Goal: Task Accomplishment & Management: Use online tool/utility

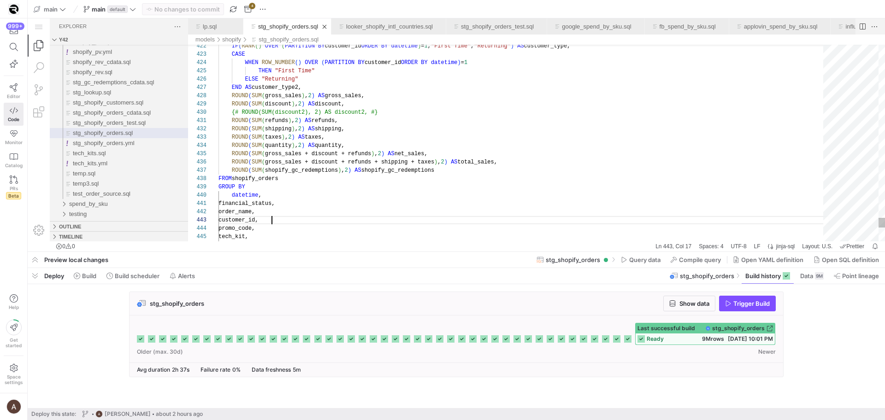
scroll to position [17, 53]
click at [100, 324] on div "stg_shopify_orders Show data Trigger Build Last successful build" at bounding box center [455, 337] width 854 height 91
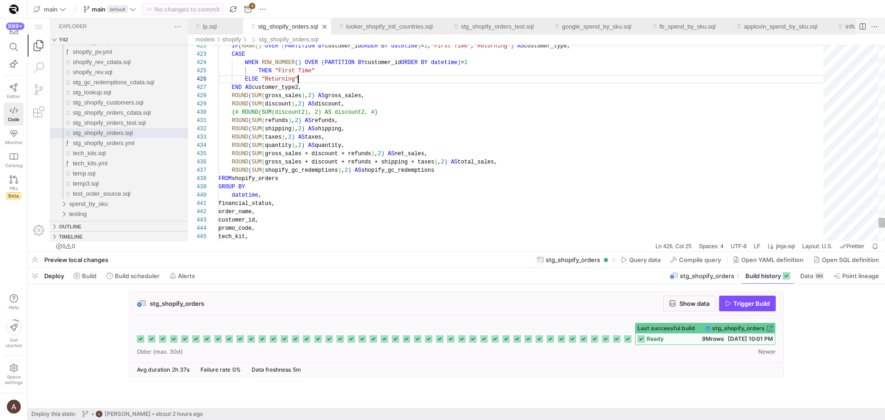
type textarea "ROUND(SUM(refunds), 2) AS refunds, ROUND(SUM(shipping), 2) AS shipping, ROUND(S…"
click at [140, 277] on span "Build scheduler" at bounding box center [137, 275] width 45 height 7
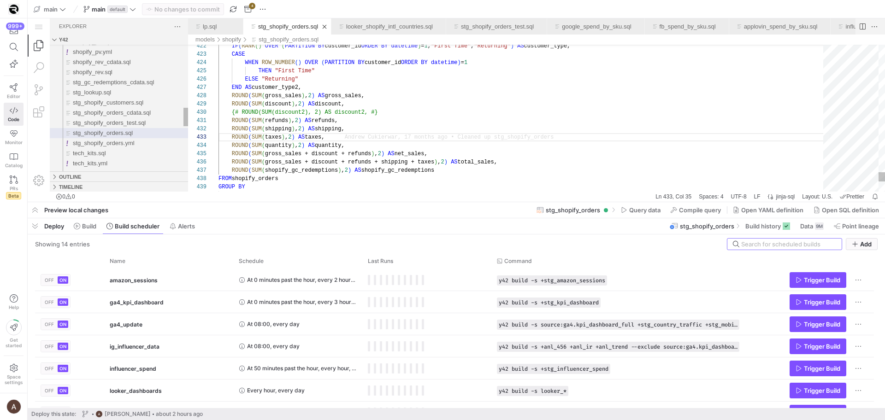
drag, startPoint x: 130, startPoint y: 254, endPoint x: 133, endPoint y: 204, distance: 49.9
click at [133, 204] on as-split "main main default No changes to commit 4 Preview local changes stg_shopify_orde…" at bounding box center [457, 210] width 858 height 420
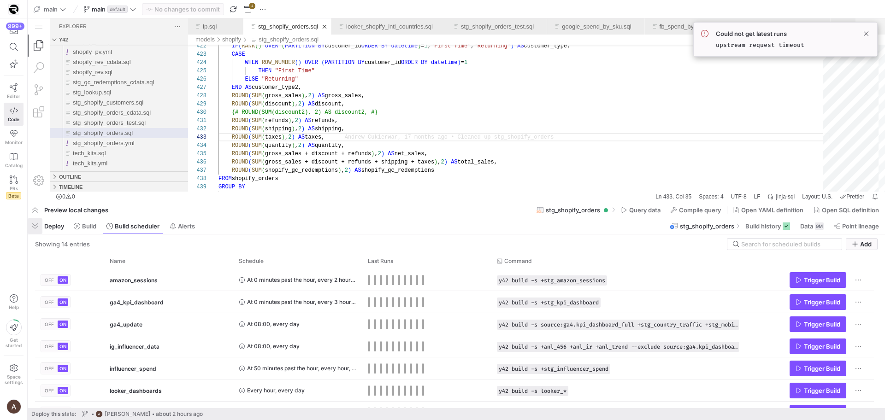
drag, startPoint x: 38, startPoint y: 223, endPoint x: 10, endPoint y: 204, distance: 33.9
click at [38, 223] on span "button" at bounding box center [35, 227] width 15 height 16
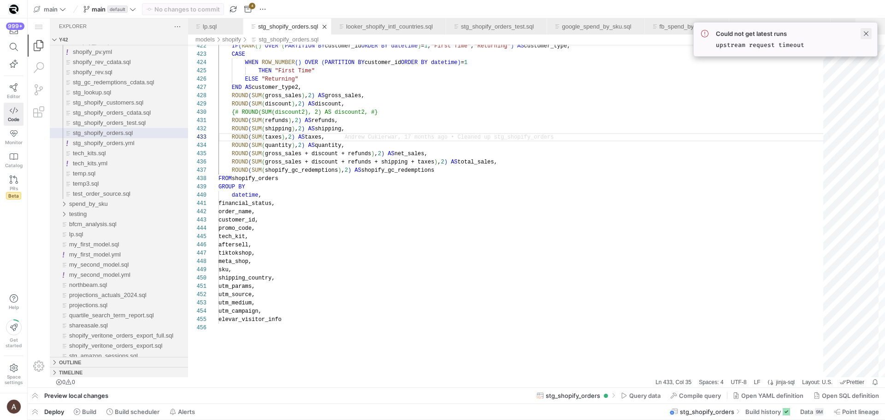
click at [864, 35] on span at bounding box center [866, 33] width 11 height 11
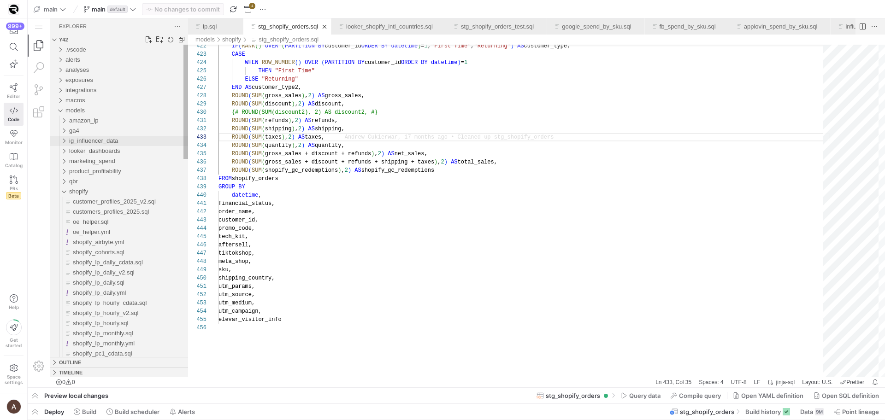
click at [117, 144] on div "ig_influencer_data" at bounding box center [128, 141] width 119 height 10
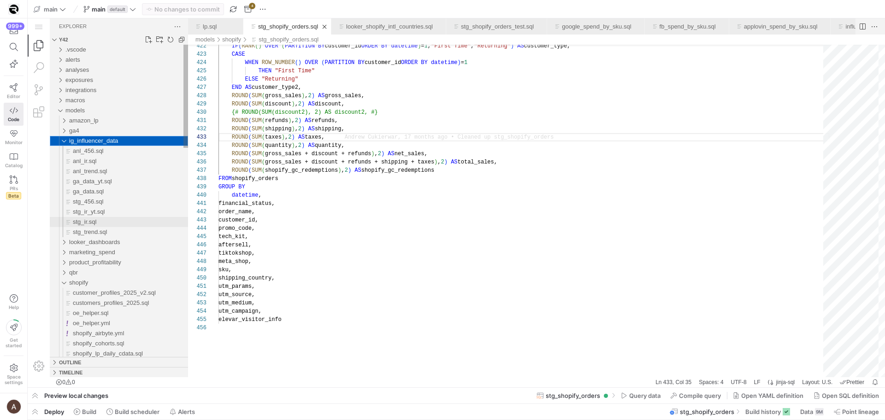
click at [89, 219] on span "stg_ir.sql" at bounding box center [85, 222] width 24 height 7
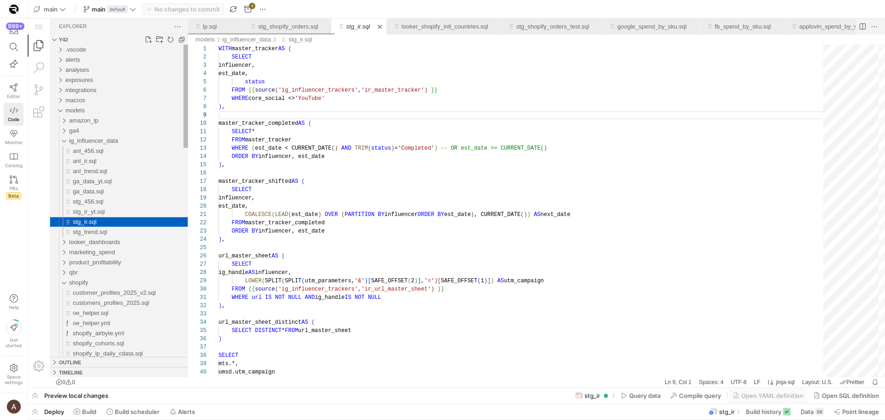
scroll to position [83, 0]
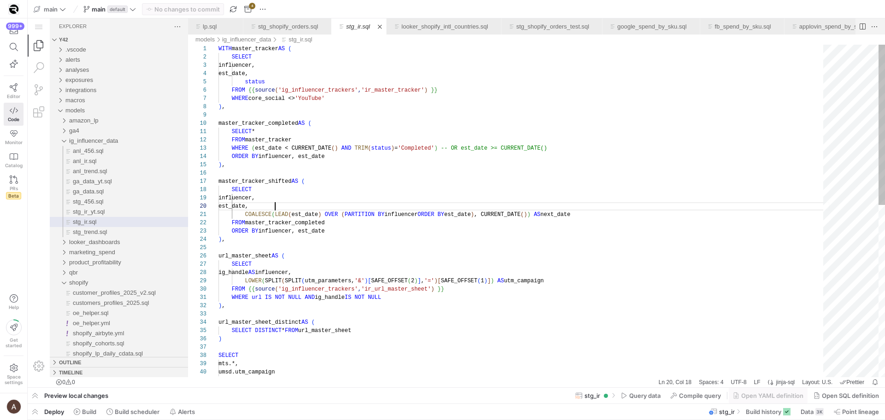
click at [452, 203] on div "est_date," at bounding box center [524, 206] width 611 height 8
type textarea "COALESCE(LEAD(est_date) OVER (PARTITION BY influencer ORDER BY est_date), CURRE…"
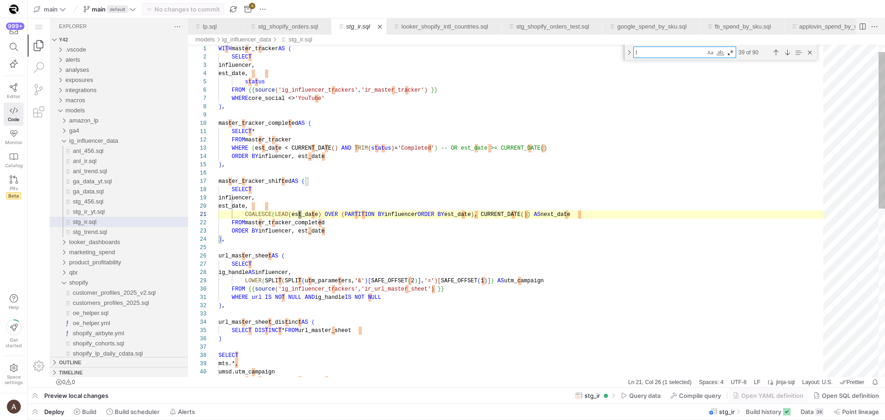
scroll to position [83, 143]
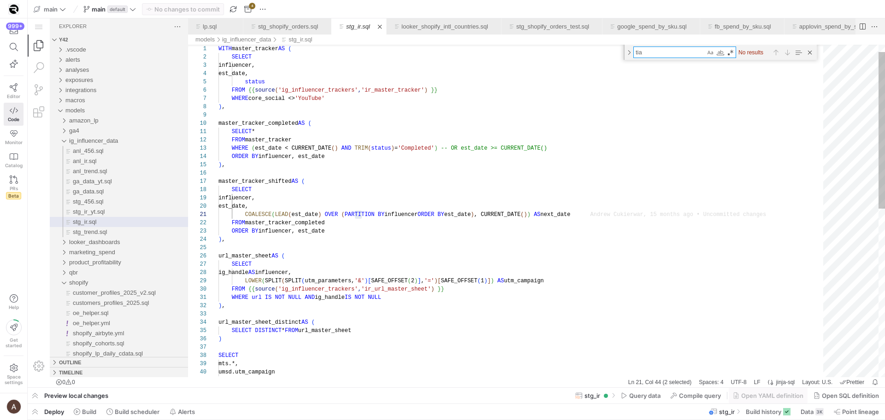
type textarea "tia"
click at [805, 52] on div "Close (Escape)" at bounding box center [810, 52] width 10 height 10
click at [496, 172] on div "WITH master_tracker AS ( SELECT influencer, est_date, status FROM {{ source ( '…" at bounding box center [524, 390] width 611 height 690
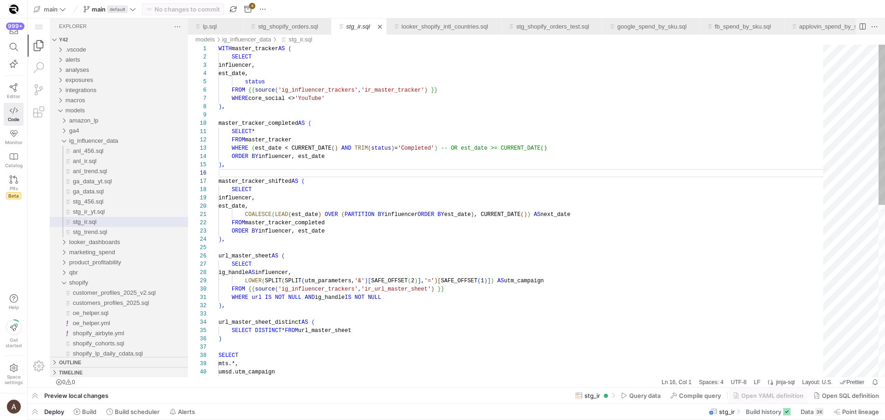
click at [483, 195] on div "WITH master_tracker AS ( SELECT influencer, est_date, status FROM {{ source ( '…" at bounding box center [524, 390] width 611 height 690
click at [443, 250] on div "stg_ir.sql, preview" at bounding box center [524, 248] width 611 height 8
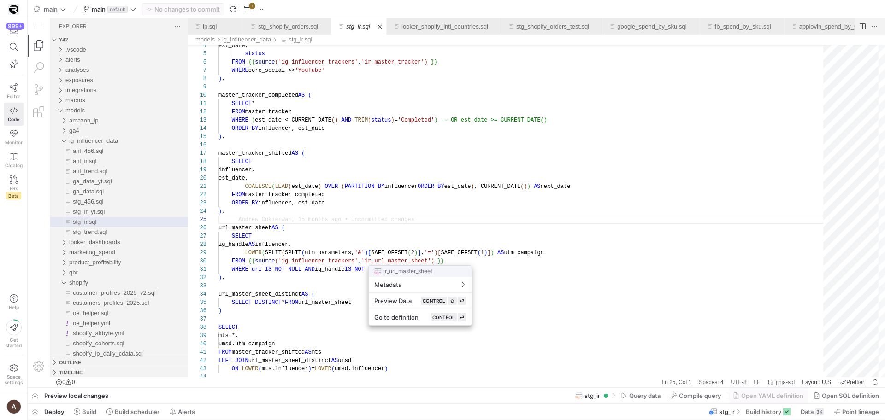
drag, startPoint x: 410, startPoint y: 212, endPoint x: 373, endPoint y: 196, distance: 39.7
click at [410, 212] on div at bounding box center [442, 210] width 885 height 420
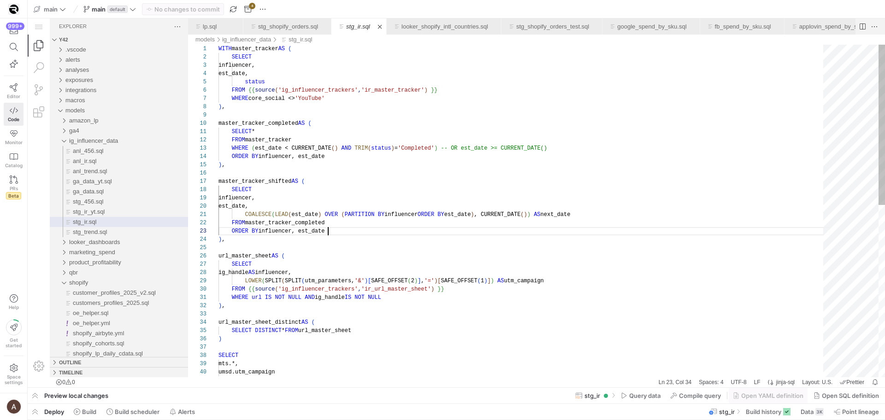
scroll to position [17, 110]
click at [380, 233] on div "master_tracker_completed AS ( SELECT * FROM master_tracker WHERE ( est_date < C…" at bounding box center [524, 390] width 611 height 690
click at [804, 414] on span "Data" at bounding box center [807, 412] width 13 height 7
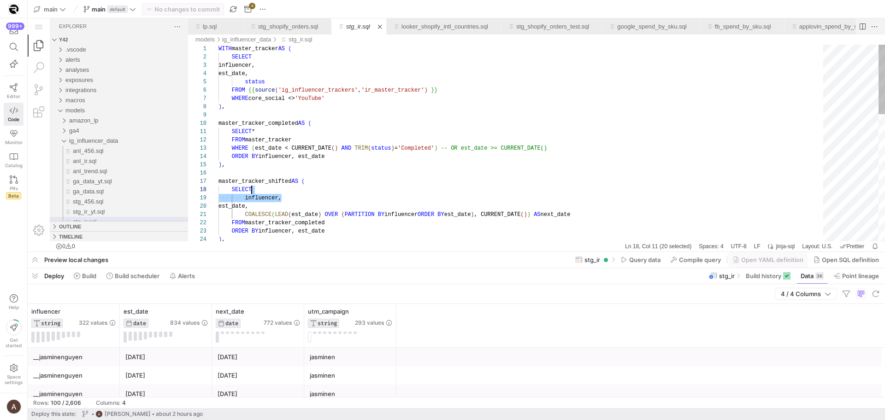
scroll to position [58, 33]
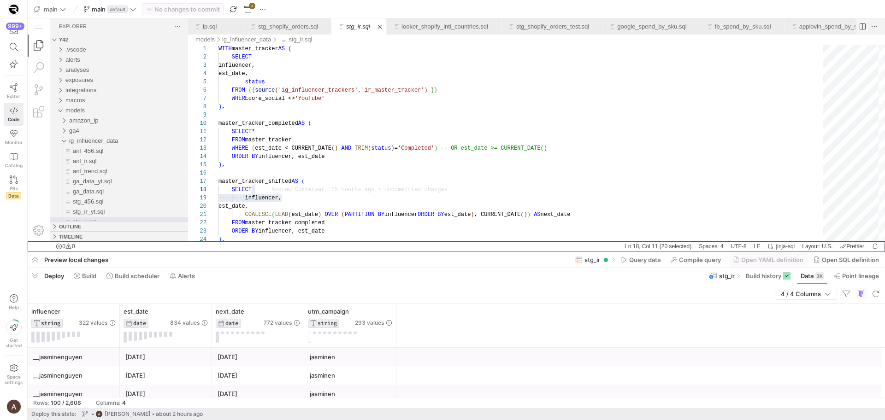
click at [321, 243] on div "y42 0 0" at bounding box center [325, 247] width 594 height 10
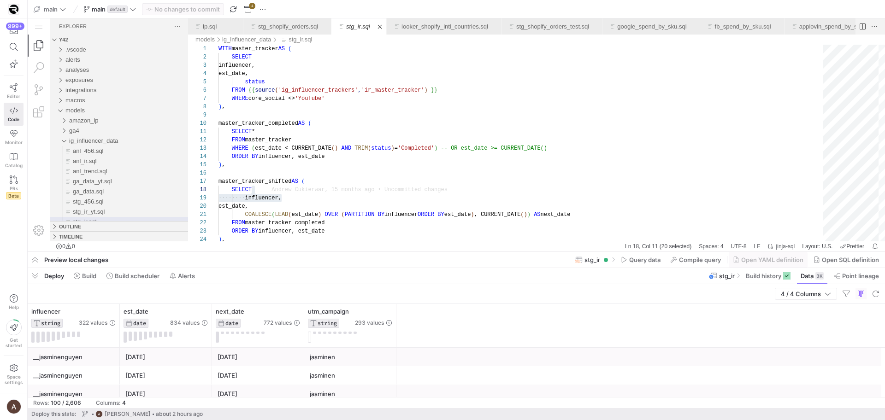
type textarea "COALESCE(LEAD(est_date) OVER (PARTITION BY influencer ORDER BY est_date), CURRE…"
click at [326, 234] on div "master_tracker_completed AS ( SELECT * FROM master_tracker WHERE ( est_date < C…" at bounding box center [524, 322] width 611 height 554
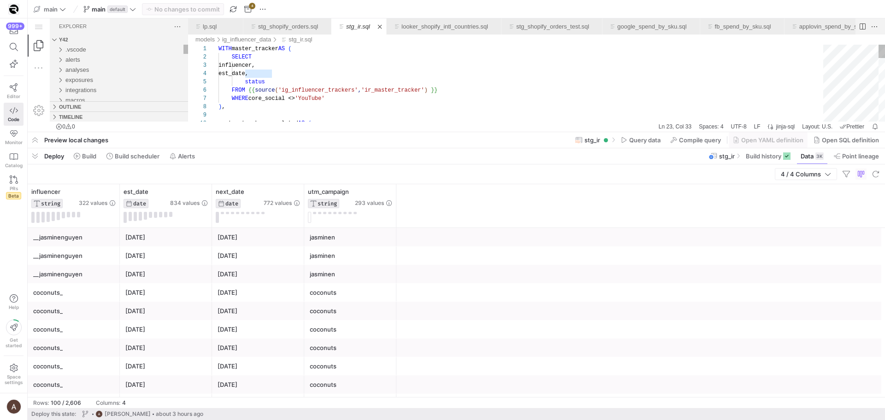
drag, startPoint x: 138, startPoint y: 252, endPoint x: 142, endPoint y: 132, distance: 119.9
click at [142, 132] on div at bounding box center [457, 132] width 858 height 4
click at [113, 190] on icon at bounding box center [111, 191] width 7 height 7
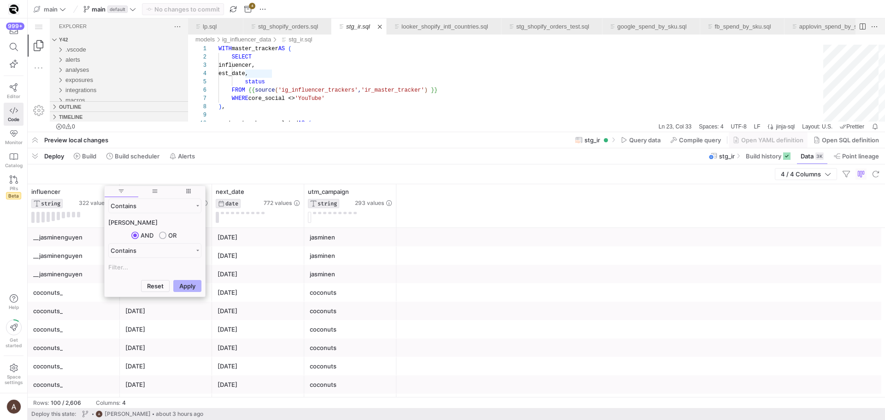
click at [173, 280] on button "Apply" at bounding box center [187, 286] width 28 height 12
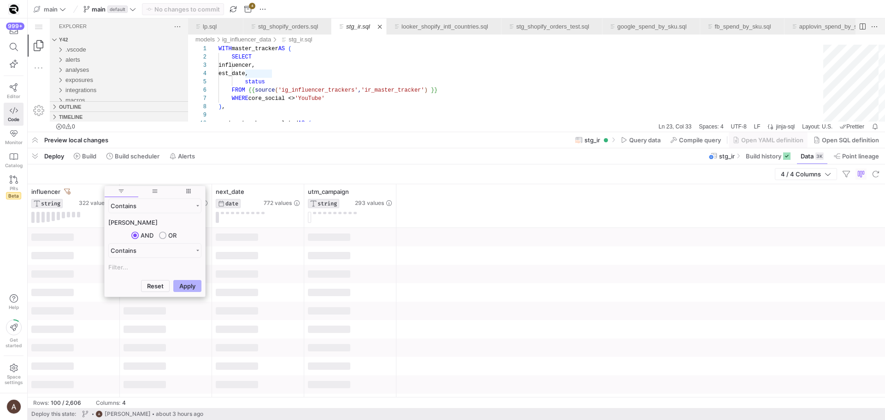
click at [134, 221] on input "[PERSON_NAME]" at bounding box center [154, 222] width 93 height 11
type input "tia"
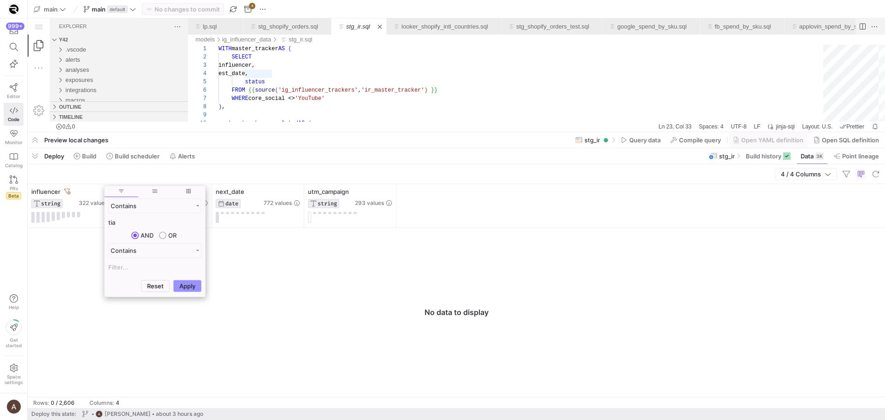
type input "tia"
click at [174, 288] on button "Apply" at bounding box center [187, 286] width 28 height 12
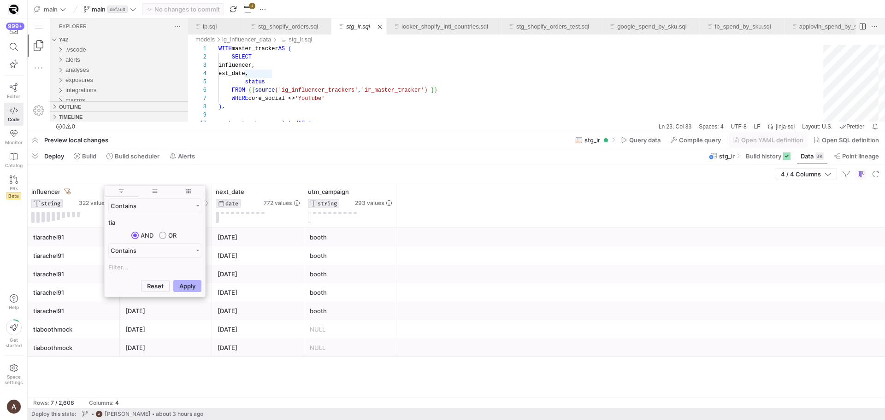
click at [6, 253] on div "999+ Editor Code Monitor Catalog PRs Beta Help Get started Space settings" at bounding box center [13, 210] width 27 height 420
